Goal: Obtain resource: Obtain resource

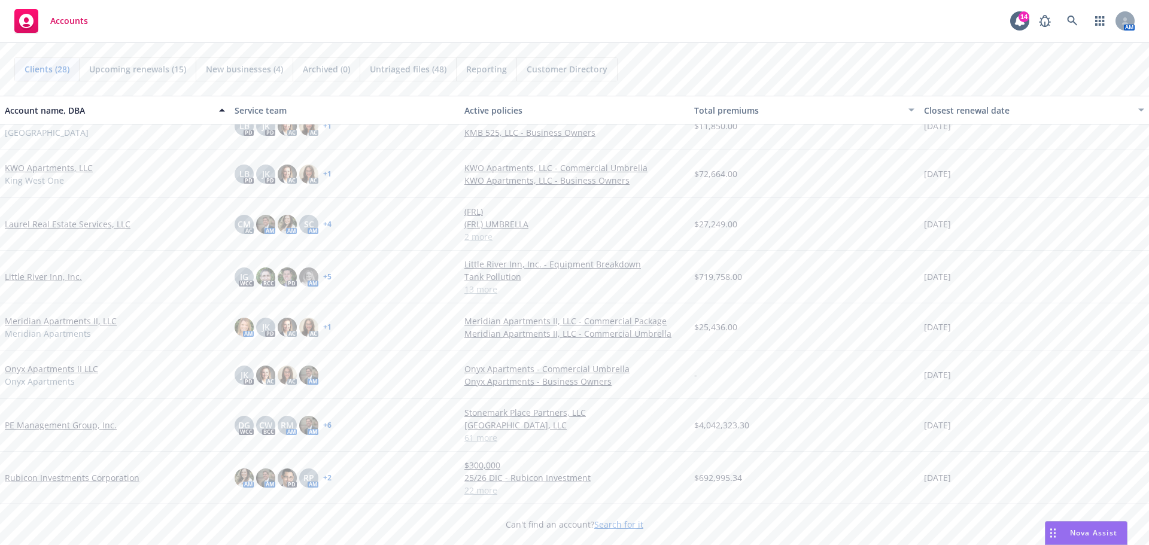
scroll to position [691, 0]
click at [41, 278] on link "Little River Inn, Inc." at bounding box center [43, 278] width 77 height 13
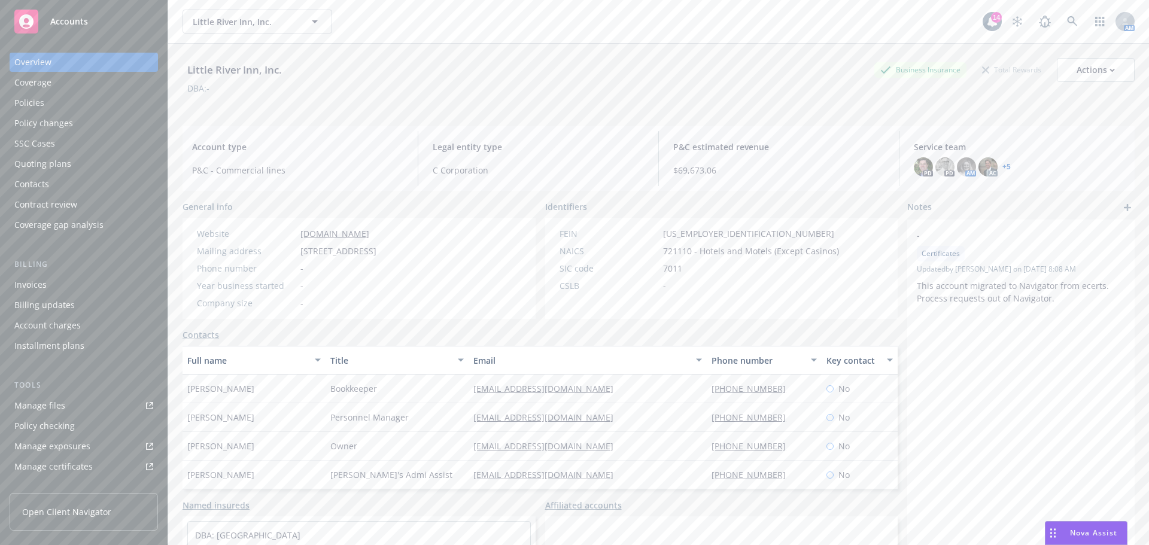
click at [48, 105] on div "Policies" at bounding box center [83, 102] width 139 height 19
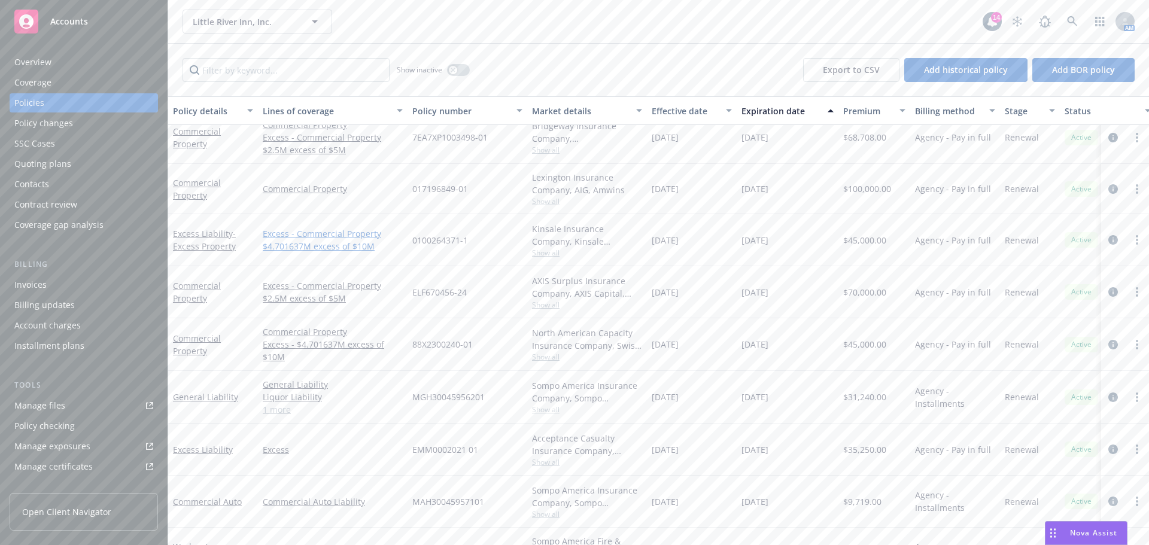
scroll to position [180, 0]
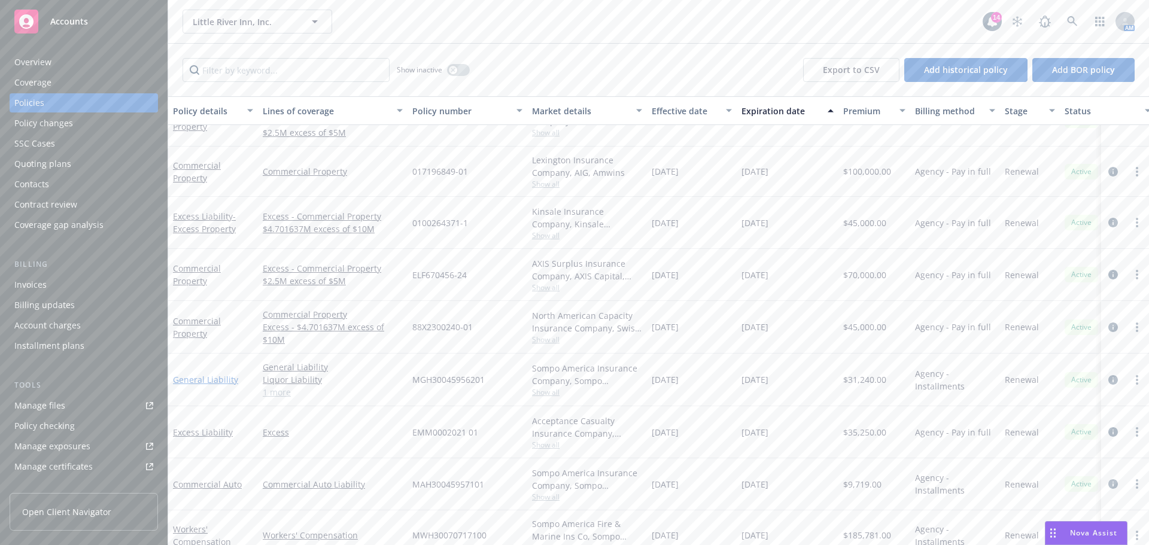
click at [217, 382] on link "General Liability" at bounding box center [205, 379] width 65 height 11
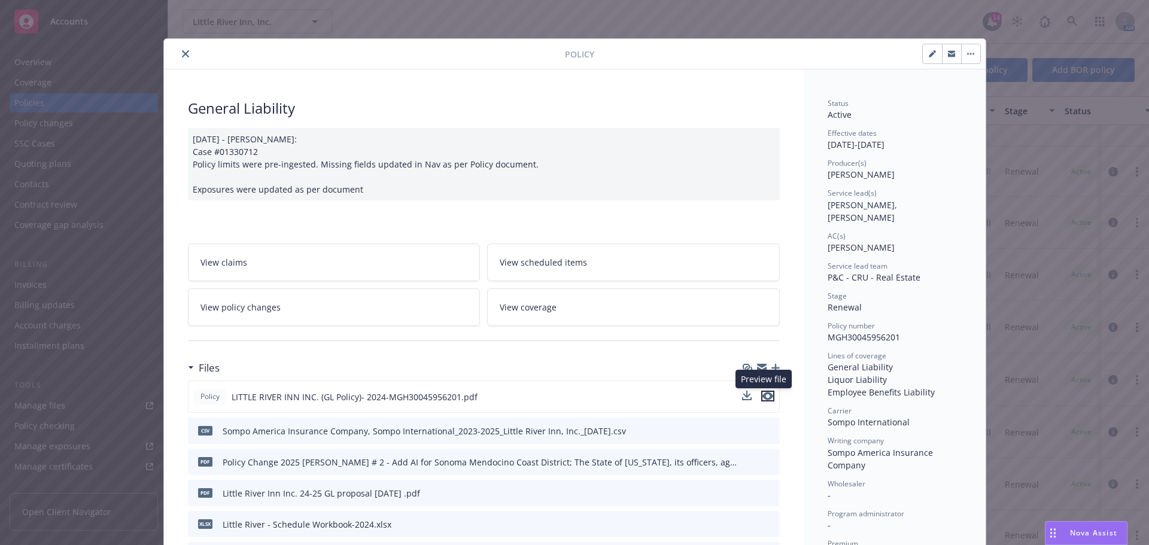
click at [763, 394] on icon "preview file" at bounding box center [767, 396] width 11 height 8
click at [182, 53] on icon "close" at bounding box center [185, 53] width 7 height 7
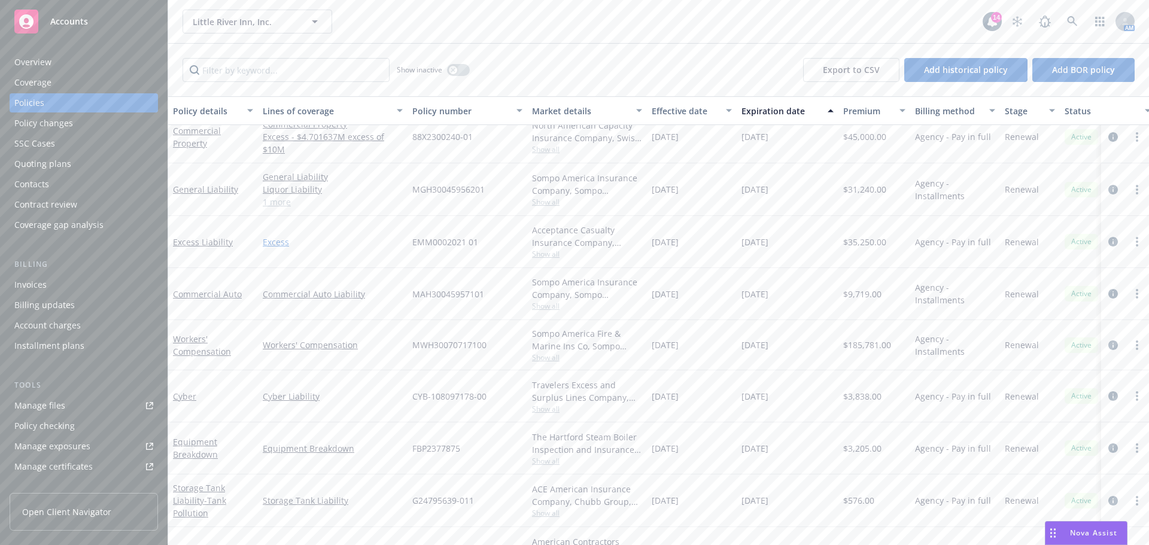
scroll to position [355, 0]
click at [217, 291] on link "Commercial Auto" at bounding box center [207, 292] width 69 height 11
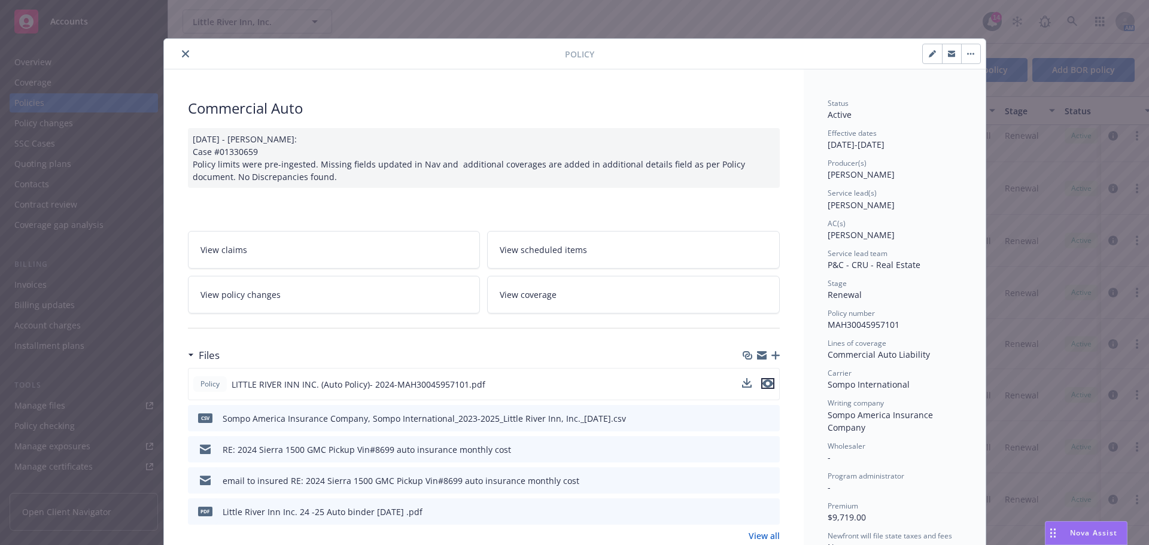
click at [765, 385] on icon "preview file" at bounding box center [767, 383] width 11 height 8
click at [766, 386] on icon "preview file" at bounding box center [767, 383] width 11 height 8
click at [182, 56] on icon "close" at bounding box center [185, 53] width 7 height 7
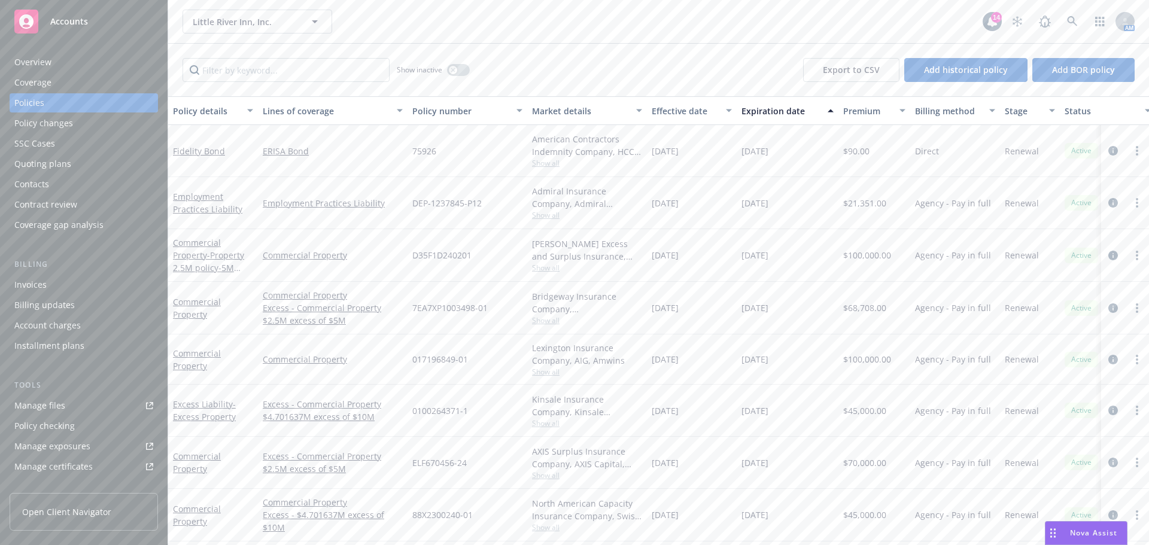
click at [59, 166] on div "Quoting plans" at bounding box center [42, 163] width 57 height 19
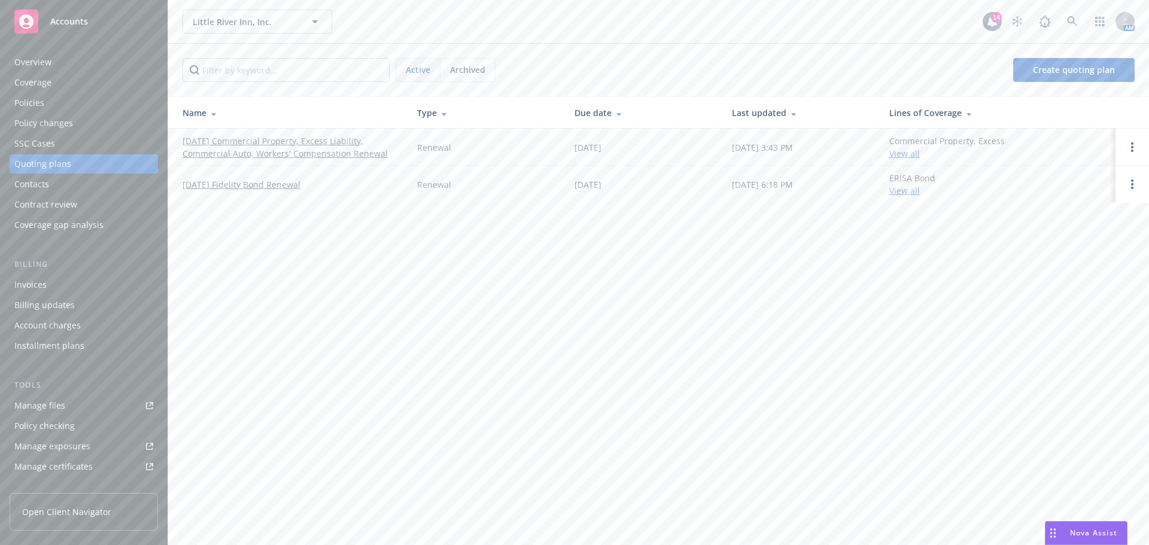
click at [241, 141] on link "10/01/25 Commercial Property, Excess Liability, Commercial Auto, Workers' Compe…" at bounding box center [289, 147] width 215 height 25
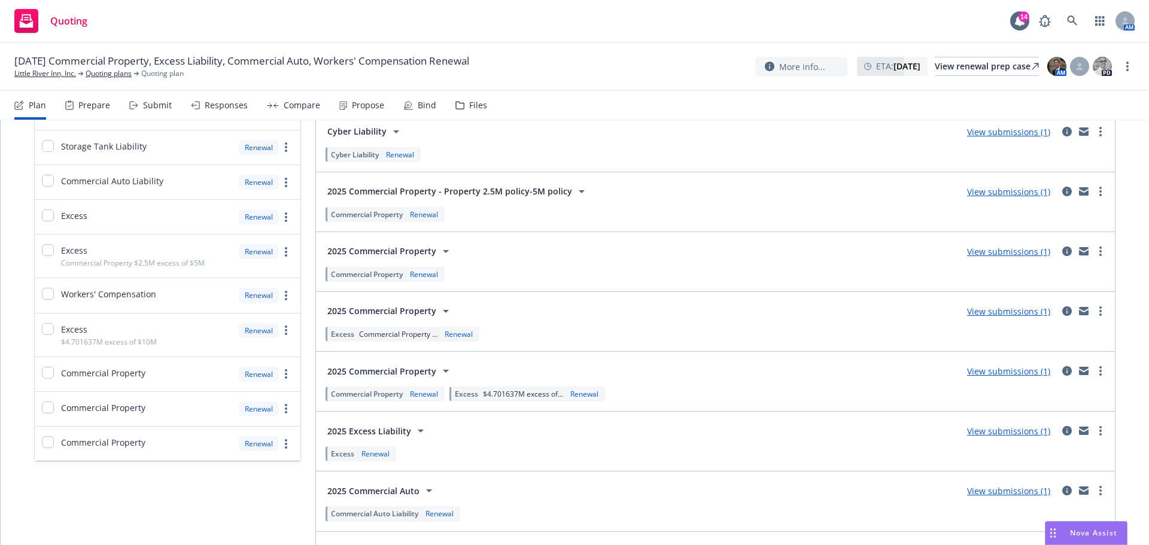
scroll to position [359, 0]
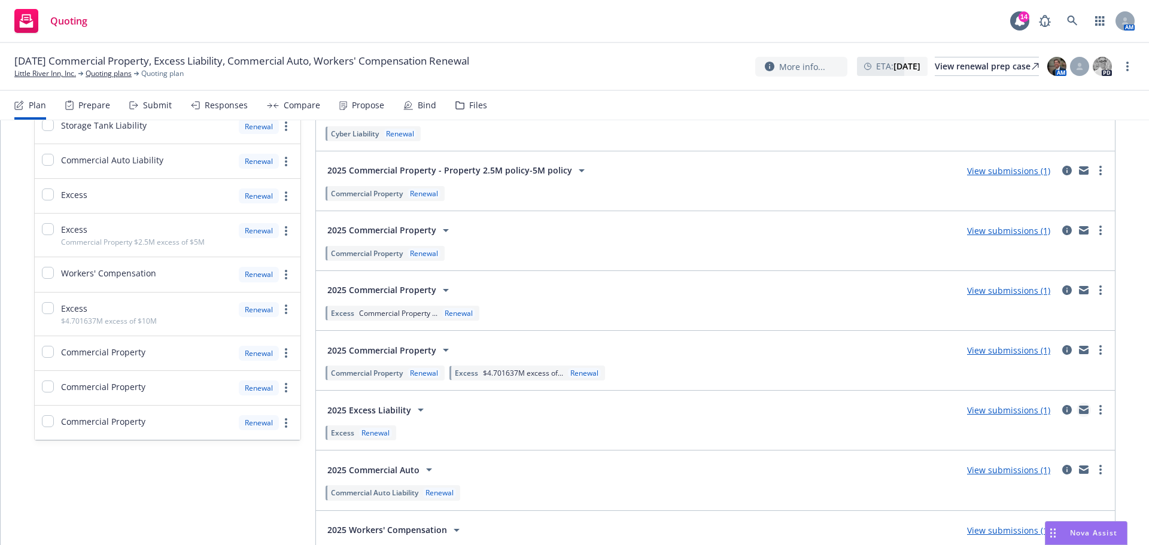
click at [1079, 409] on icon "mail" at bounding box center [1084, 410] width 10 height 8
click at [46, 74] on link "Little River Inn, Inc." at bounding box center [45, 73] width 62 height 11
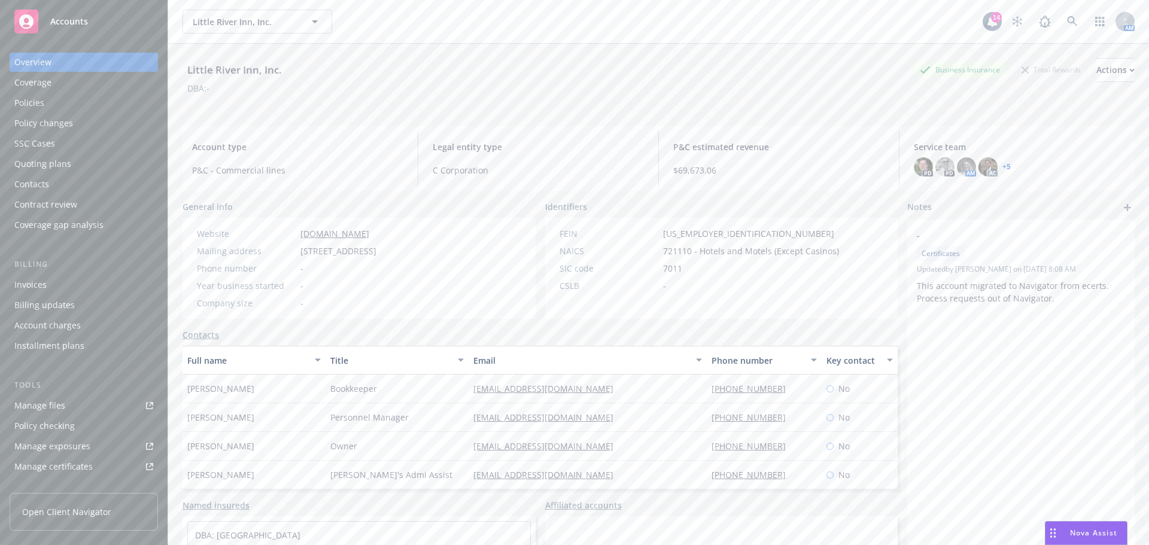
click at [52, 106] on div "Policies" at bounding box center [83, 102] width 139 height 19
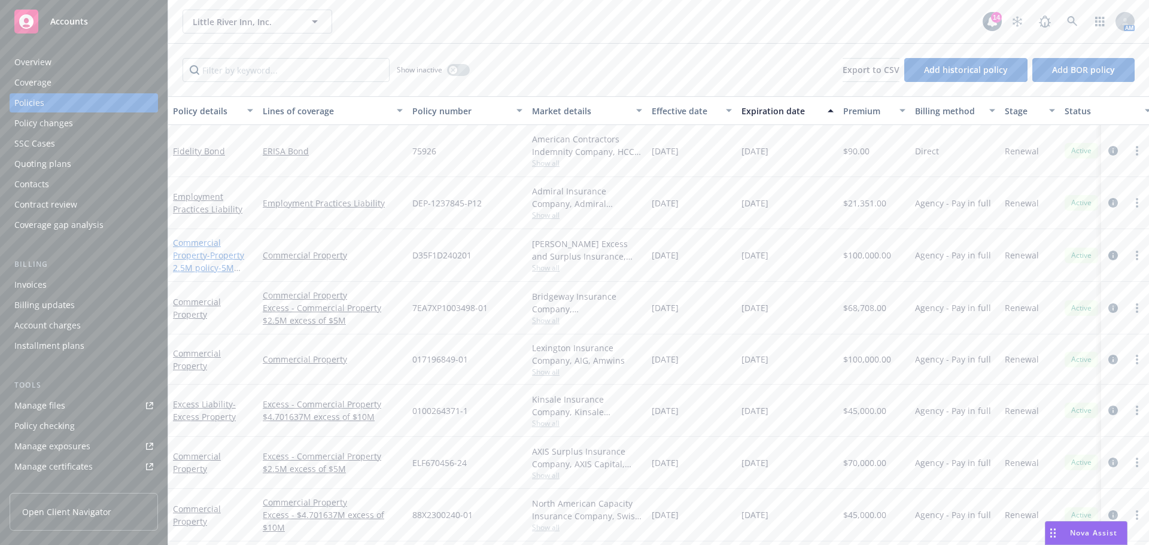
click at [199, 248] on link "Commercial Property - Property 2.5M policy-5M policy" at bounding box center [208, 261] width 71 height 49
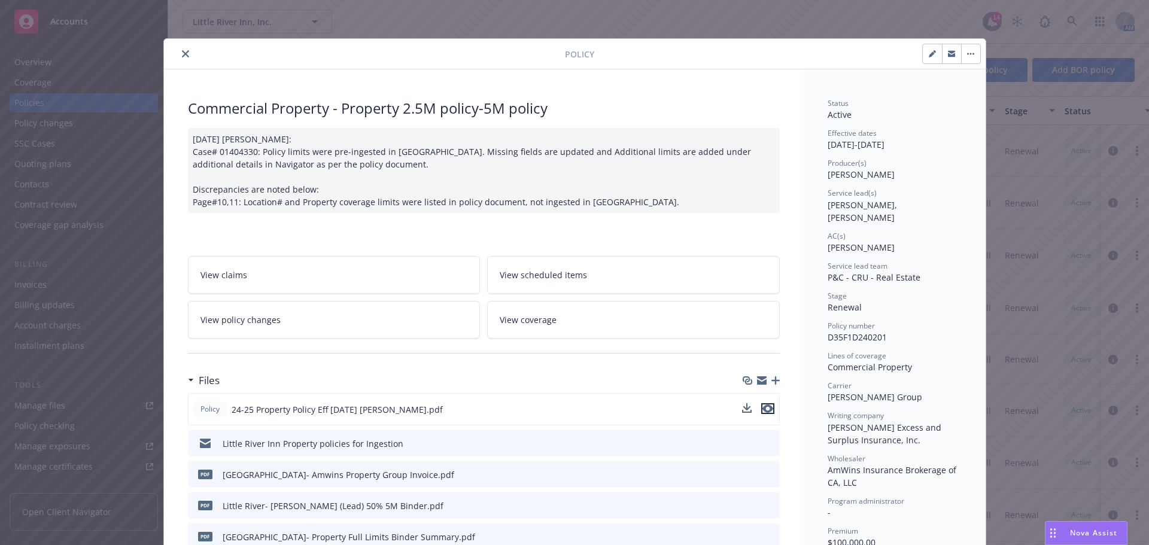
click at [762, 410] on icon "preview file" at bounding box center [767, 408] width 11 height 8
